Goal: Check status: Check status

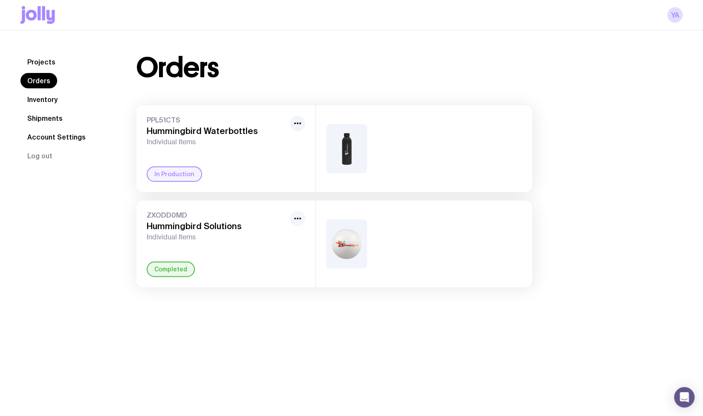
click at [297, 223] on icon "button" at bounding box center [298, 218] width 10 height 10
click at [176, 267] on div "Completed" at bounding box center [171, 269] width 48 height 15
click at [172, 225] on h3 "Hummingbird Solutions" at bounding box center [217, 226] width 140 height 10
click at [166, 218] on span "ZXODD0MD" at bounding box center [217, 215] width 140 height 9
click at [340, 244] on img at bounding box center [346, 243] width 41 height 49
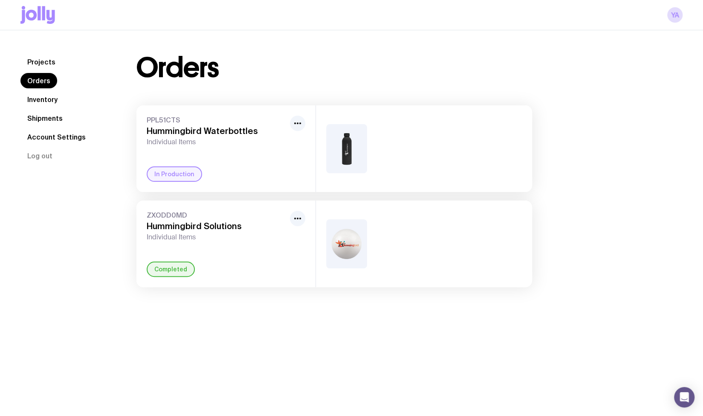
click at [49, 116] on link "Shipments" at bounding box center [44, 117] width 49 height 15
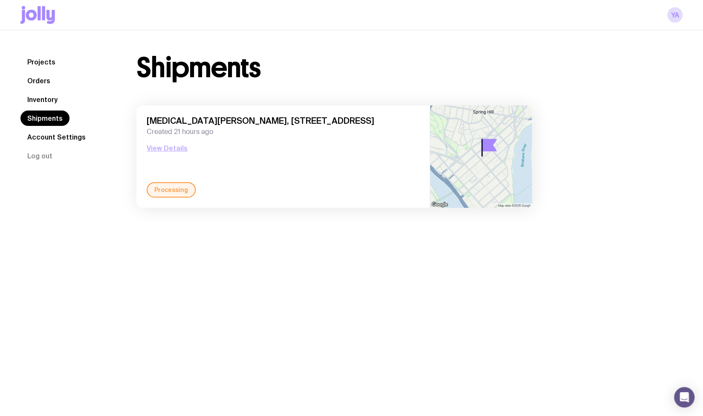
click at [168, 151] on button "View Details" at bounding box center [167, 148] width 41 height 10
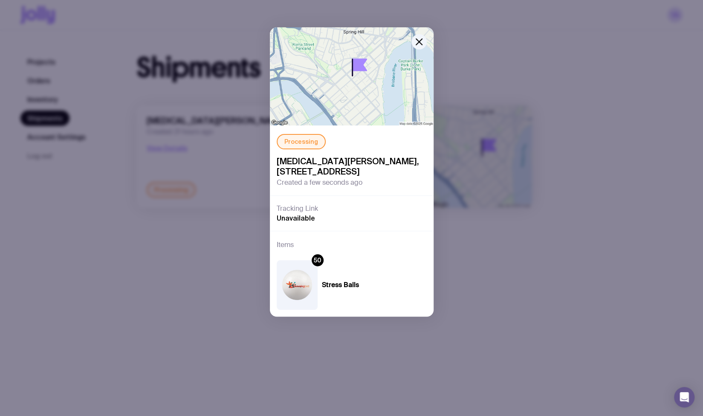
click at [430, 37] on div at bounding box center [393, 51] width 82 height 49
click at [415, 44] on icon "button" at bounding box center [419, 42] width 10 height 10
